Goal: Transaction & Acquisition: Purchase product/service

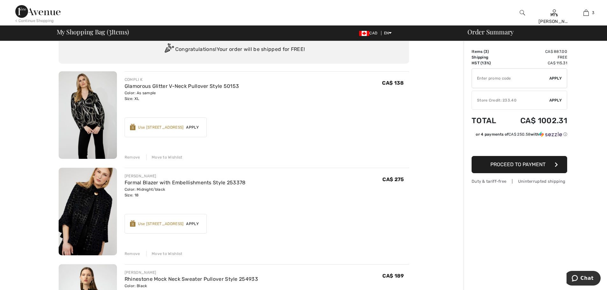
scroll to position [32, 0]
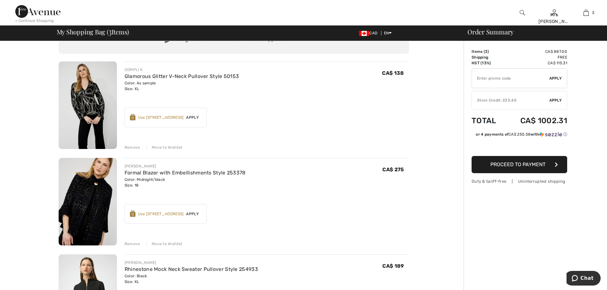
click at [84, 97] on img at bounding box center [88, 106] width 58 height 88
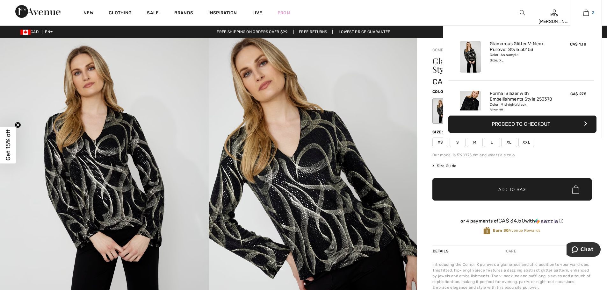
click at [588, 15] on img at bounding box center [586, 13] width 5 height 8
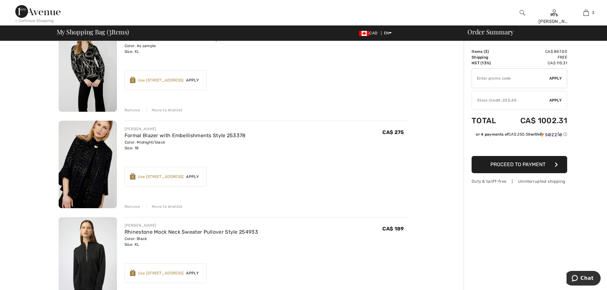
scroll to position [128, 0]
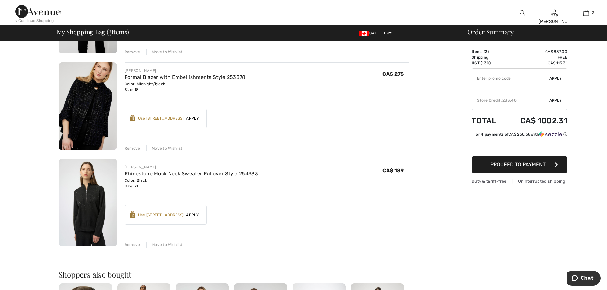
click at [87, 199] on img at bounding box center [88, 203] width 58 height 88
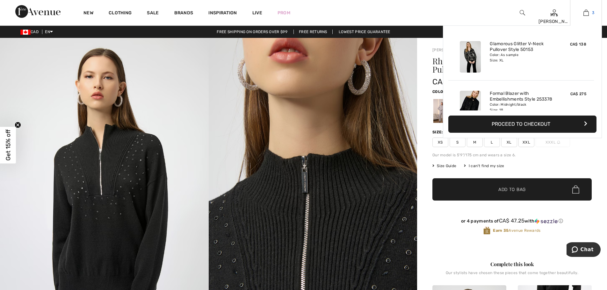
click at [588, 12] on img at bounding box center [586, 13] width 5 height 8
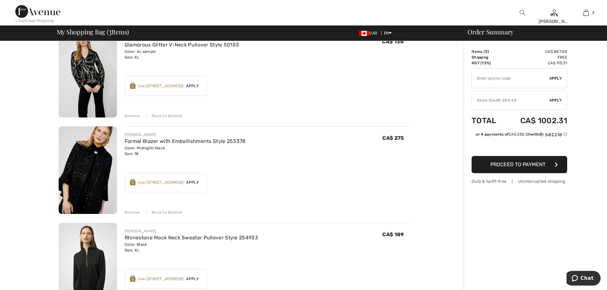
scroll to position [159, 0]
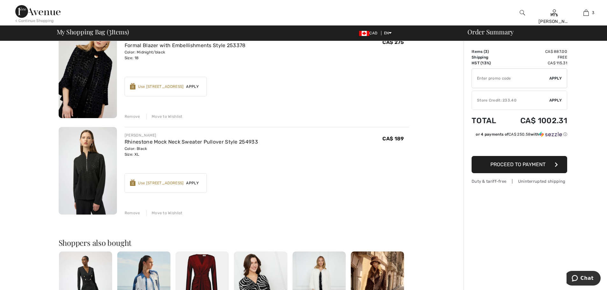
click at [94, 78] on img at bounding box center [88, 75] width 58 height 88
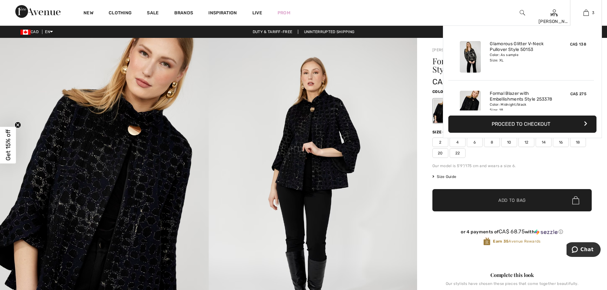
click at [587, 18] on div "3 Added to Bag Compli K Glamorous Glitter V-neck Pullover Style 50153 CA$ 138 C…" at bounding box center [586, 13] width 32 height 26
click at [587, 13] on img at bounding box center [586, 13] width 5 height 8
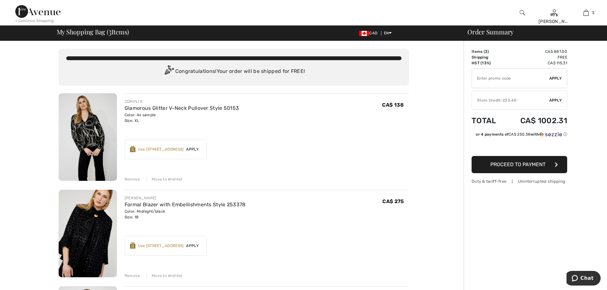
click at [128, 178] on div "Remove" at bounding box center [133, 180] width 16 height 6
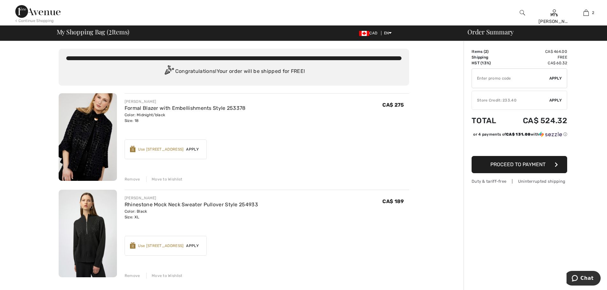
click at [129, 179] on div "Remove" at bounding box center [133, 180] width 16 height 6
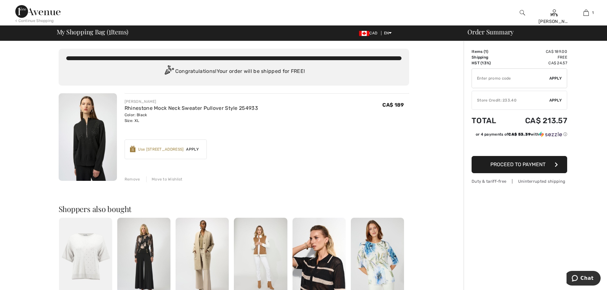
click at [130, 177] on div "Remove" at bounding box center [133, 180] width 16 height 6
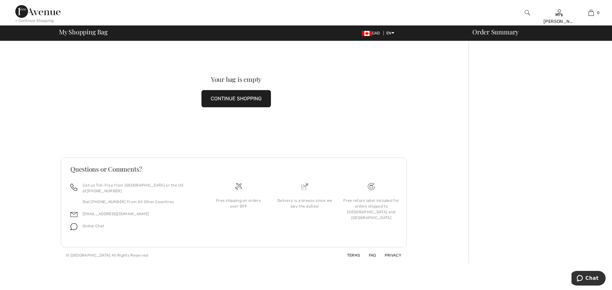
click at [233, 98] on button "CONTINUE SHOPPING" at bounding box center [235, 98] width 69 height 17
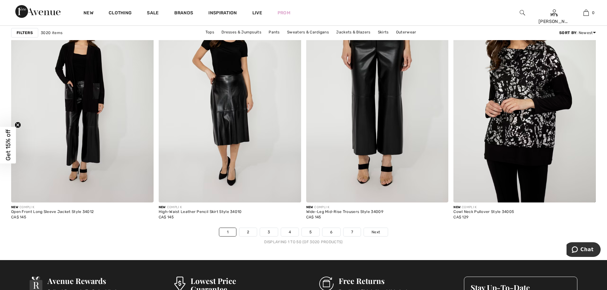
scroll to position [3570, 0]
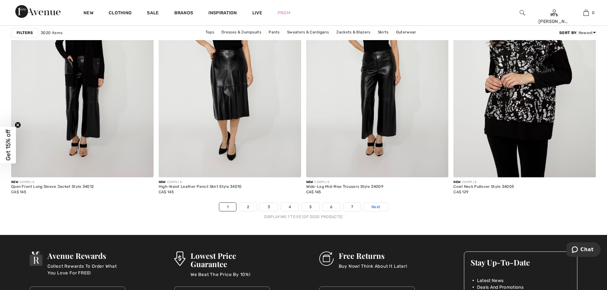
click at [373, 204] on span "Next" at bounding box center [376, 207] width 9 height 6
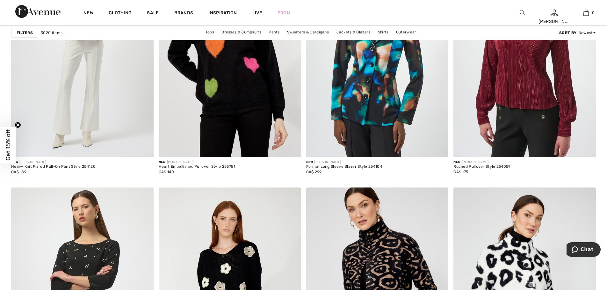
scroll to position [1371, 0]
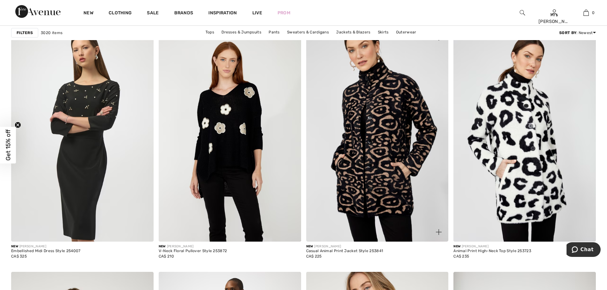
click at [371, 161] on img at bounding box center [377, 135] width 142 height 214
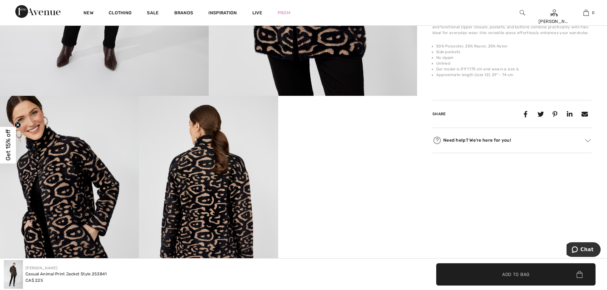
scroll to position [223, 0]
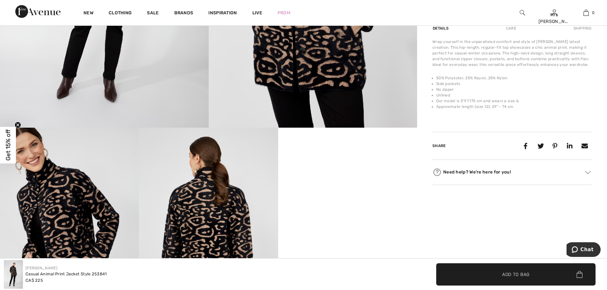
click at [364, 197] on video "Your browser does not support the video tag." at bounding box center [347, 162] width 139 height 69
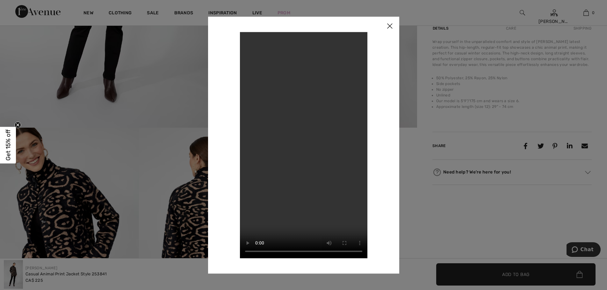
click at [393, 26] on img at bounding box center [389, 27] width 19 height 20
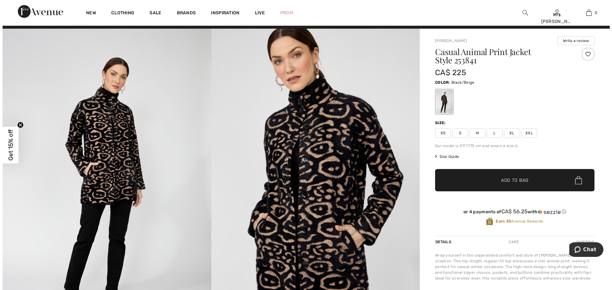
scroll to position [0, 0]
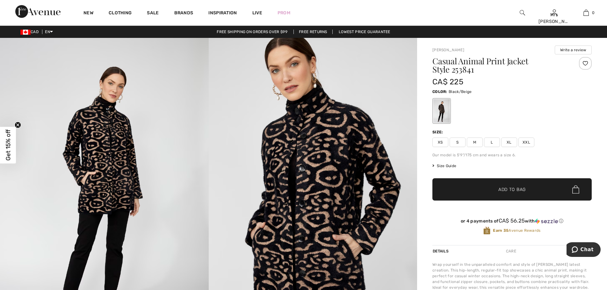
click at [108, 137] on img at bounding box center [104, 194] width 209 height 313
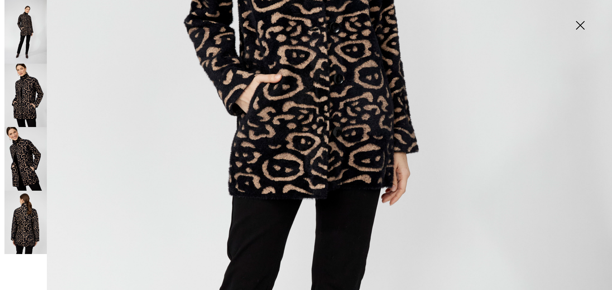
scroll to position [96, 0]
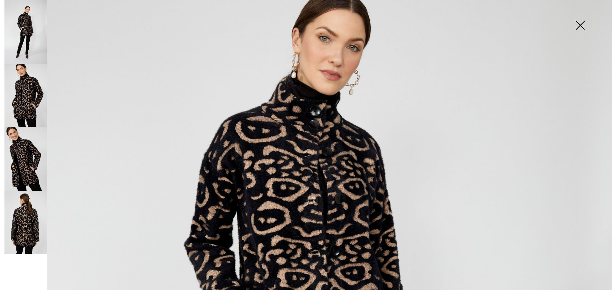
click at [581, 26] on img at bounding box center [580, 26] width 32 height 33
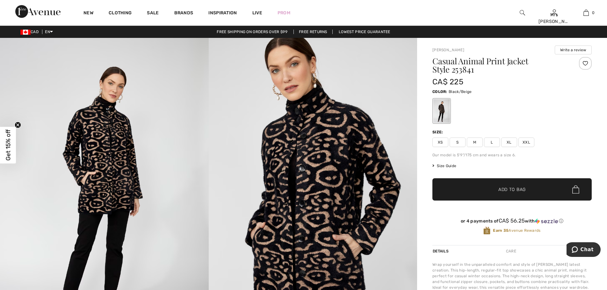
click at [362, 69] on img at bounding box center [313, 194] width 209 height 313
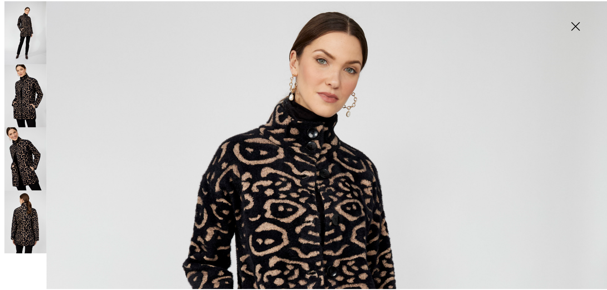
scroll to position [0, 0]
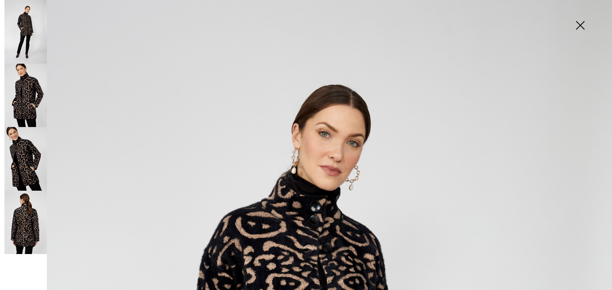
click at [578, 25] on img at bounding box center [580, 26] width 32 height 33
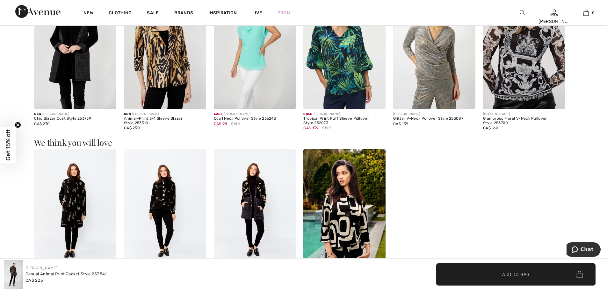
scroll to position [606, 0]
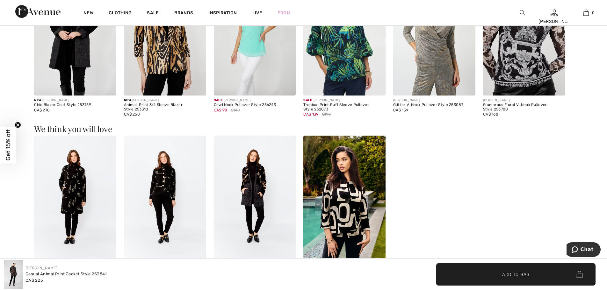
click at [259, 181] on img at bounding box center [255, 197] width 82 height 123
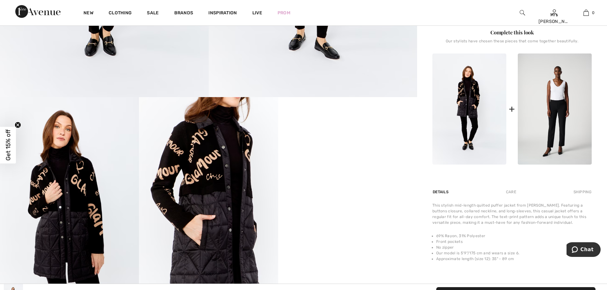
scroll to position [287, 0]
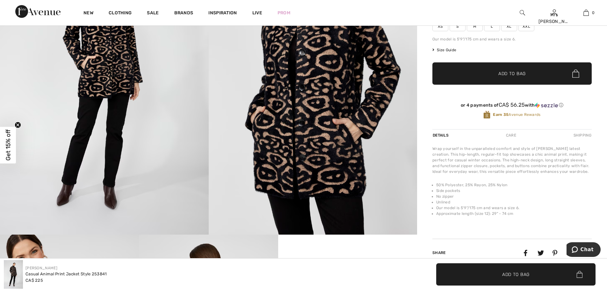
scroll to position [32, 0]
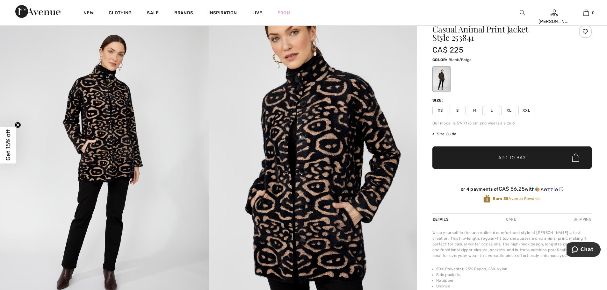
click at [435, 135] on span "Size Guide" at bounding box center [445, 134] width 24 height 6
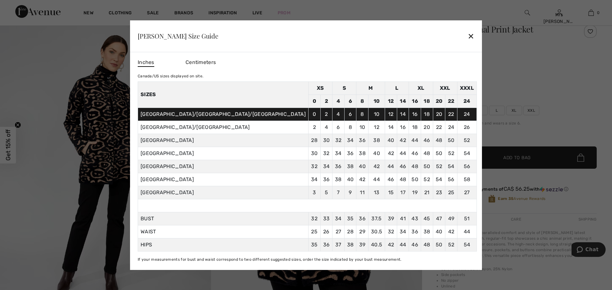
click at [468, 38] on div "✕" at bounding box center [471, 35] width 7 height 13
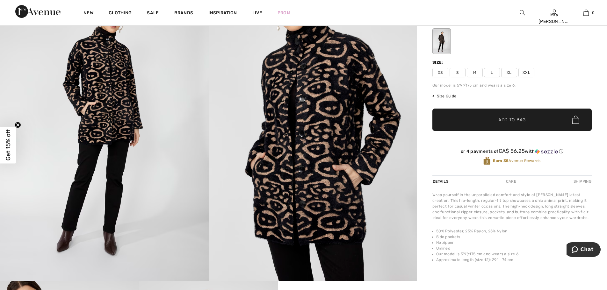
scroll to position [0, 0]
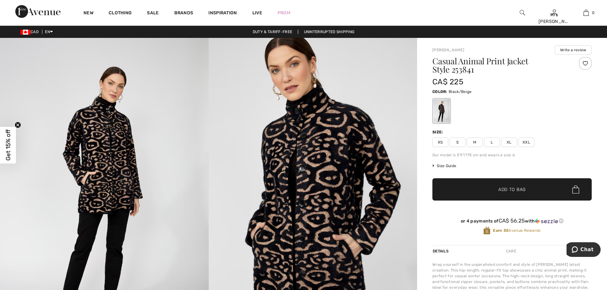
click at [319, 190] on img at bounding box center [313, 194] width 209 height 313
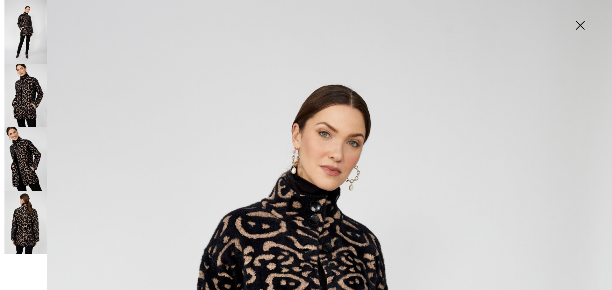
click at [579, 23] on img at bounding box center [580, 26] width 32 height 33
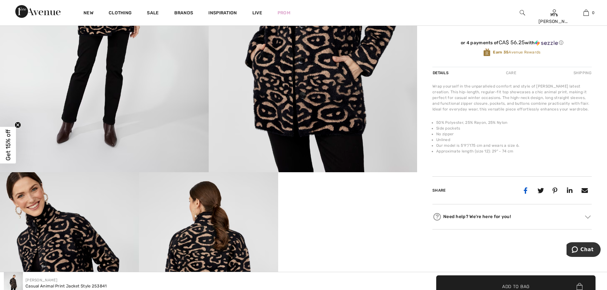
scroll to position [287, 0]
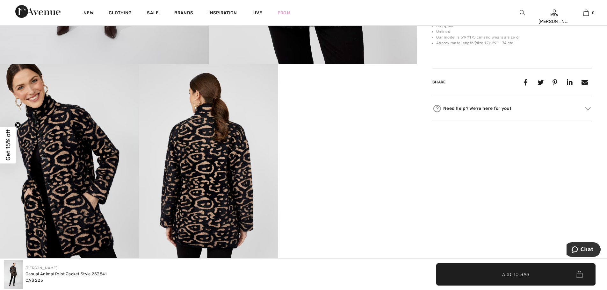
click at [341, 134] on video "Your browser does not support the video tag." at bounding box center [347, 98] width 139 height 69
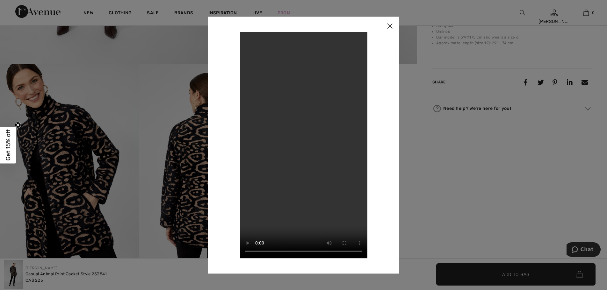
click at [390, 25] on img at bounding box center [389, 27] width 19 height 20
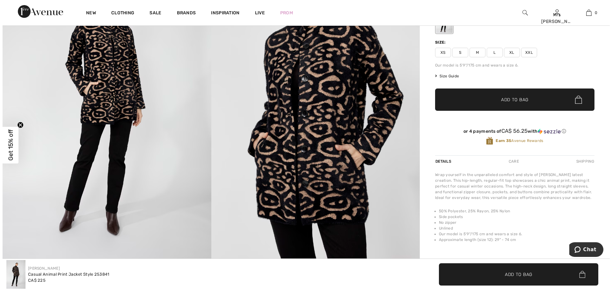
scroll to position [0, 0]
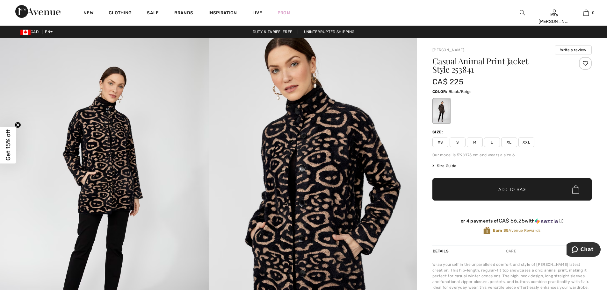
click at [100, 132] on img at bounding box center [104, 194] width 209 height 313
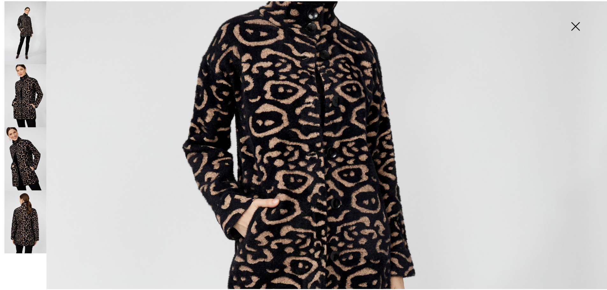
scroll to position [223, 0]
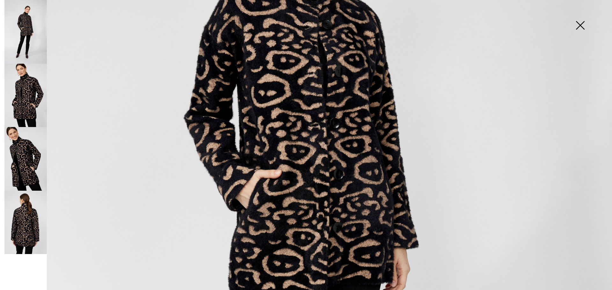
click at [579, 23] on img at bounding box center [580, 26] width 32 height 33
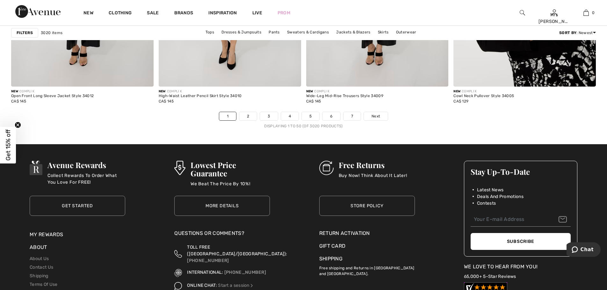
scroll to position [3666, 0]
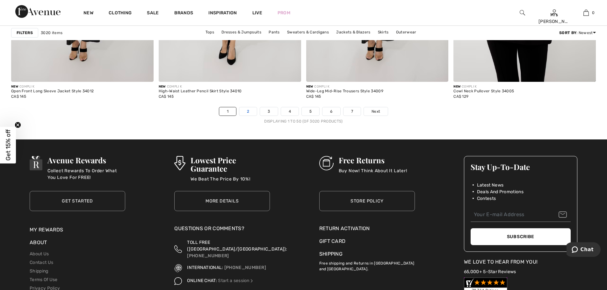
click at [247, 113] on link "2" at bounding box center [248, 111] width 18 height 8
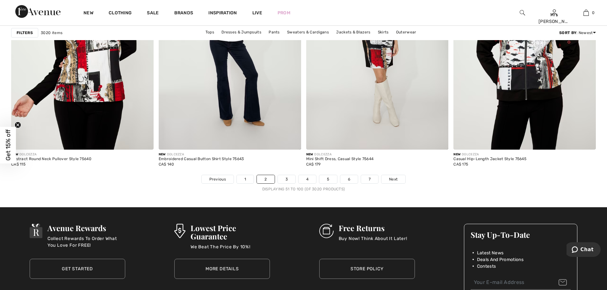
scroll to position [3634, 0]
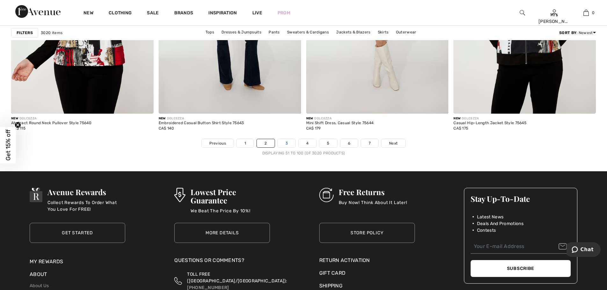
click at [286, 144] on link "3" at bounding box center [287, 143] width 18 height 8
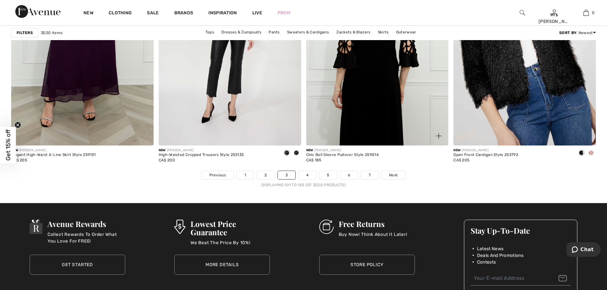
scroll to position [3730, 0]
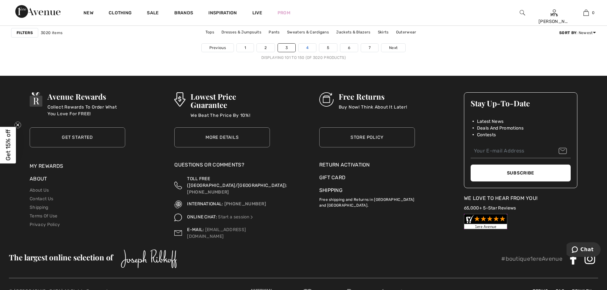
click at [304, 47] on link "4" at bounding box center [308, 48] width 18 height 8
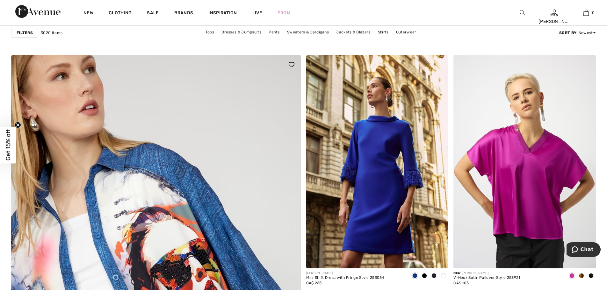
scroll to position [1913, 0]
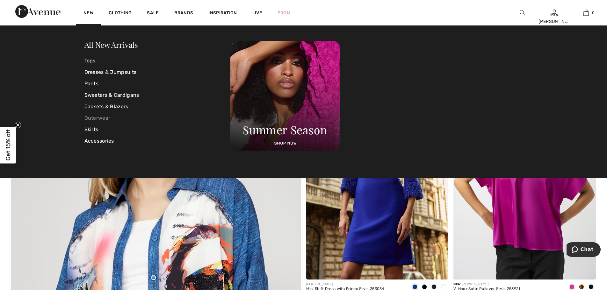
click at [99, 118] on link "Outerwear" at bounding box center [157, 118] width 146 height 11
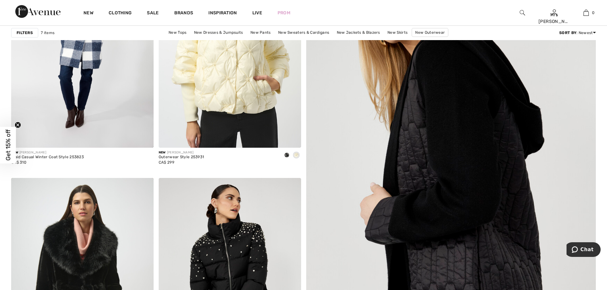
scroll to position [159, 0]
